Goal: Information Seeking & Learning: Learn about a topic

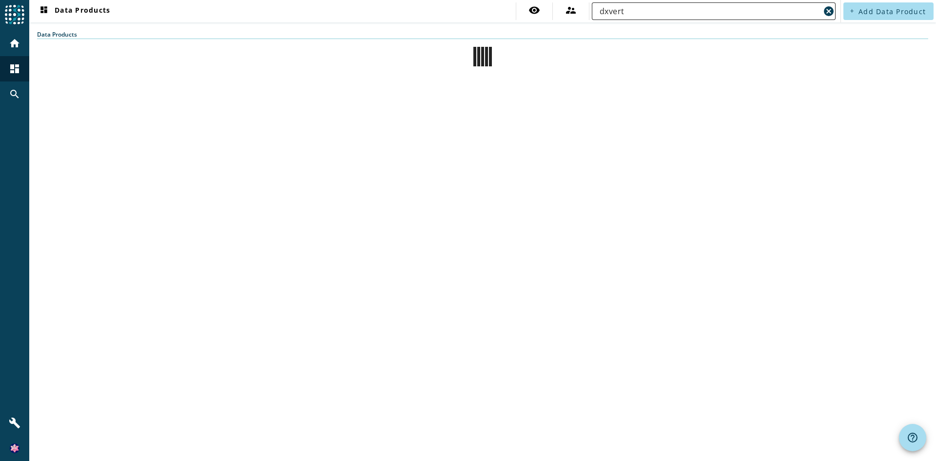
click at [650, 9] on input "dxvert" at bounding box center [710, 11] width 220 height 12
click at [79, 7] on span "dashboard Data Products" at bounding box center [74, 11] width 72 height 12
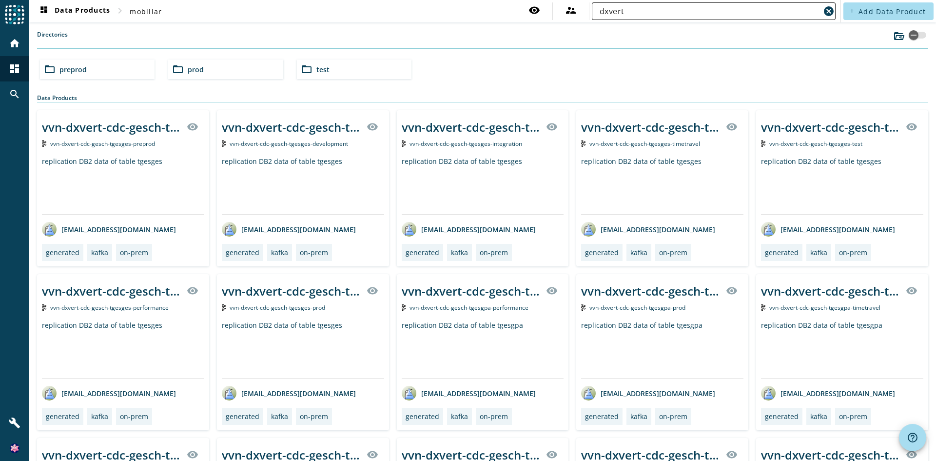
click at [610, 4] on div "dxvert" at bounding box center [710, 11] width 220 height 18
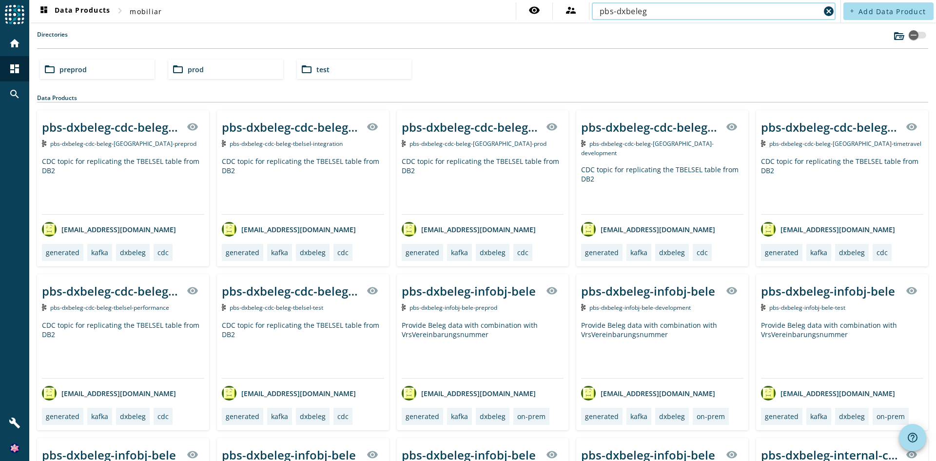
type input "pbs-dxbeleg-infobj"
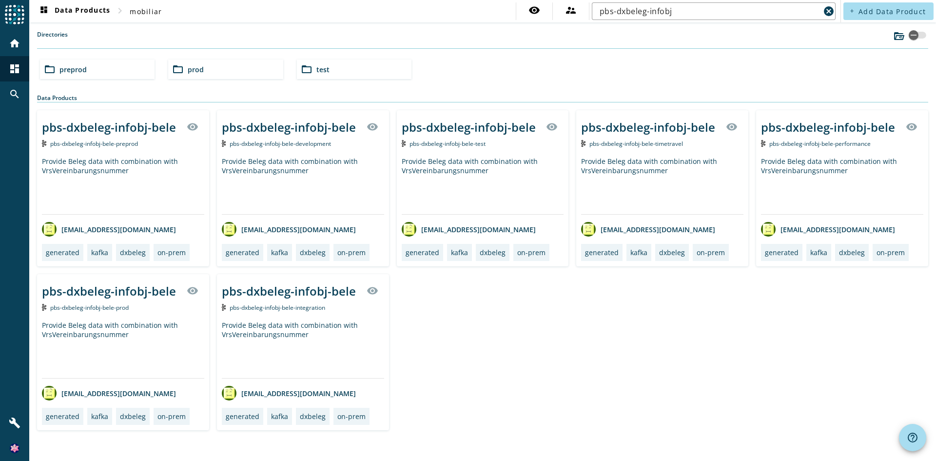
click at [129, 127] on div "pbs-dxbeleg-infobj-bele" at bounding box center [109, 127] width 134 height 16
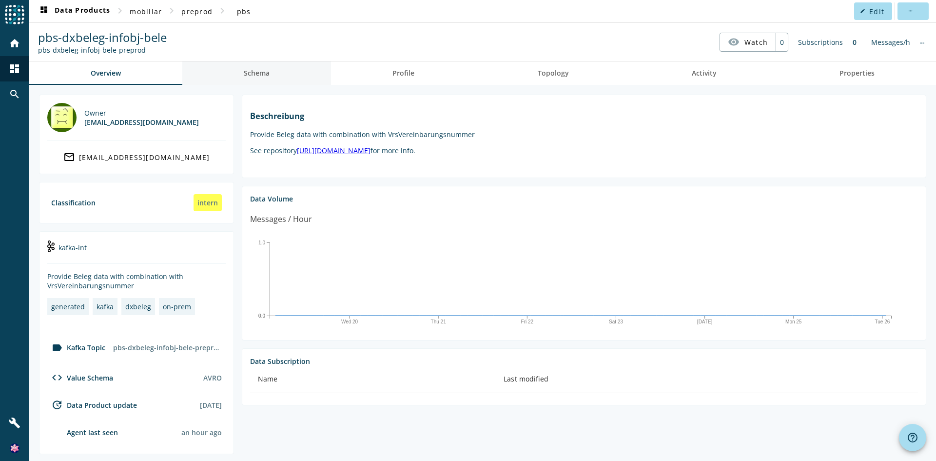
click at [264, 78] on span "Schema" at bounding box center [257, 72] width 26 height 23
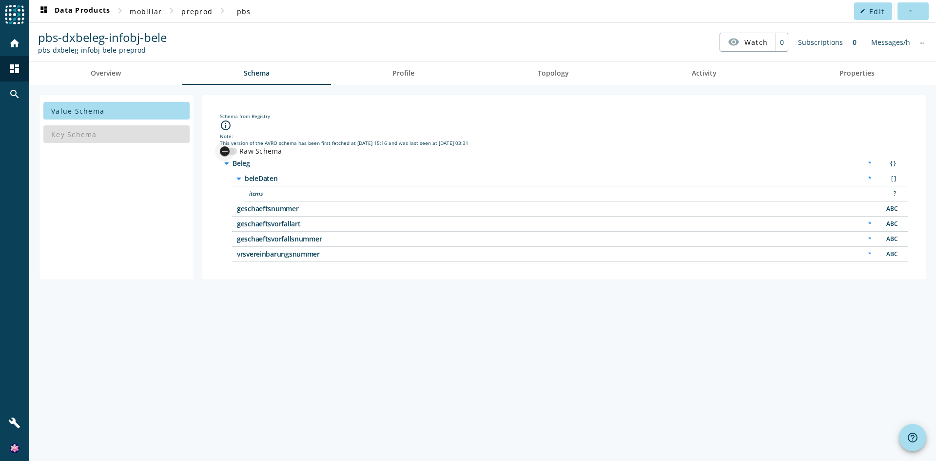
click at [235, 151] on div "button" at bounding box center [229, 151] width 18 height 7
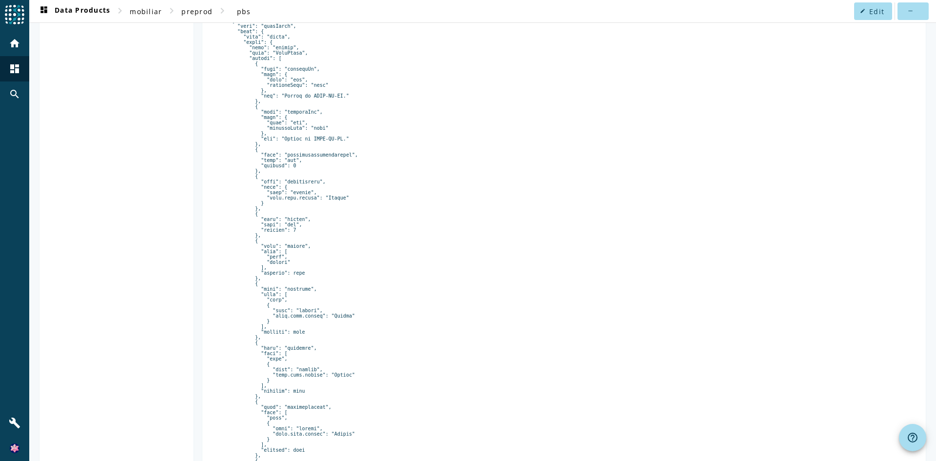
scroll to position [564, 0]
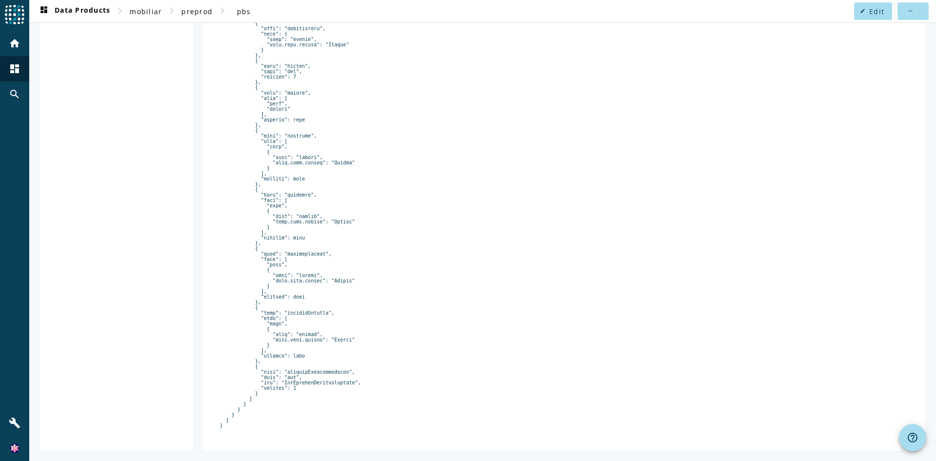
click at [325, 441] on div "Schema from Registry info_outline Note: This version of the AVRO schema has bee…" at bounding box center [564, 25] width 708 height 834
click at [302, 367] on pre at bounding box center [564, 47] width 689 height 762
copy pre "brancheRechnungswesen"
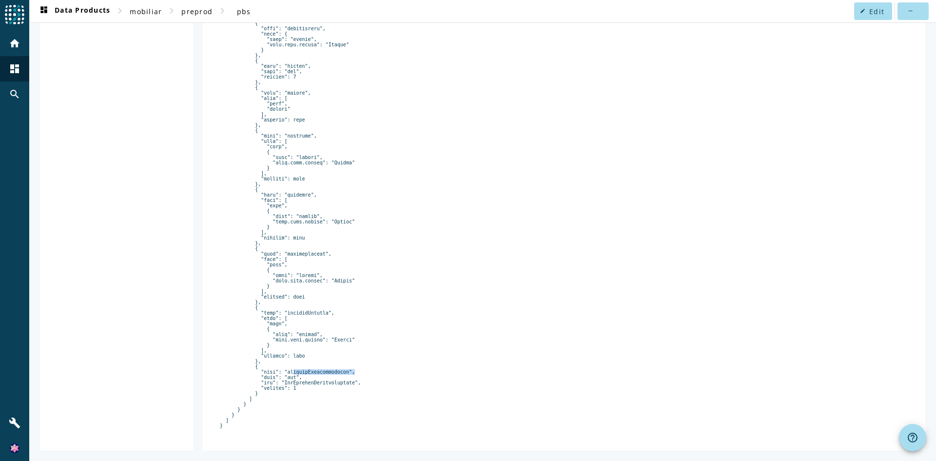
click at [329, 378] on pre at bounding box center [564, 47] width 689 height 762
copy pre "FdtBrancheRechnungswesen"
click at [294, 113] on pre at bounding box center [564, 47] width 689 height 762
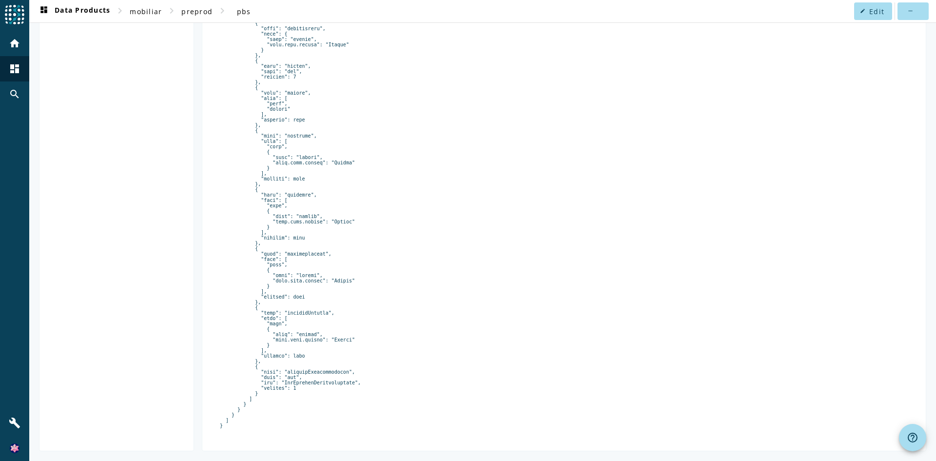
click at [294, 113] on pre at bounding box center [564, 47] width 689 height 762
copy pre "betrag"
click at [694, 366] on pre at bounding box center [564, 47] width 689 height 762
